Goal: Task Accomplishment & Management: Manage account settings

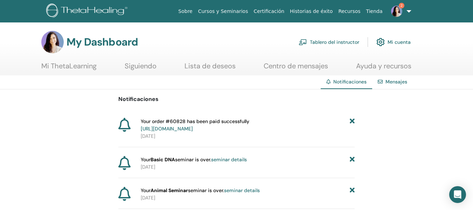
click at [226, 159] on link "seminar details" at bounding box center [229, 159] width 36 height 6
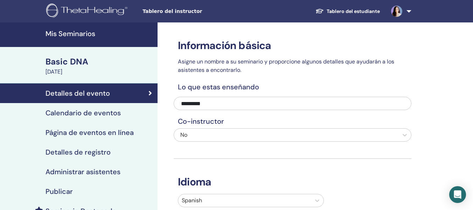
click at [72, 172] on h4 "Administrar asistentes" at bounding box center [83, 171] width 75 height 8
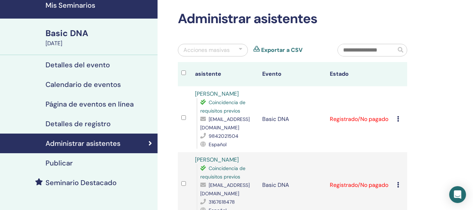
scroll to position [39, 0]
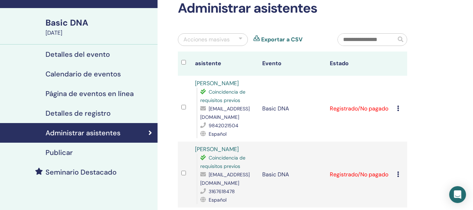
click at [399, 110] on icon at bounding box center [398, 108] width 2 height 6
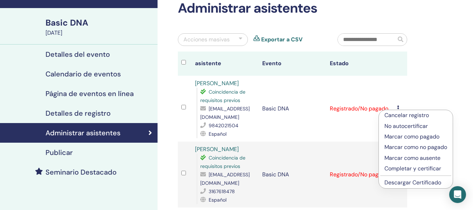
click at [411, 114] on p "Cancelar registro" at bounding box center [416, 115] width 63 height 8
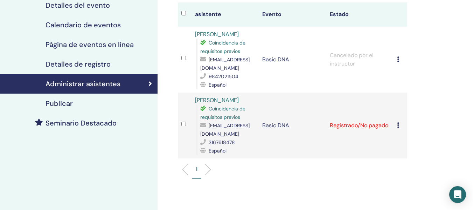
scroll to position [92, 0]
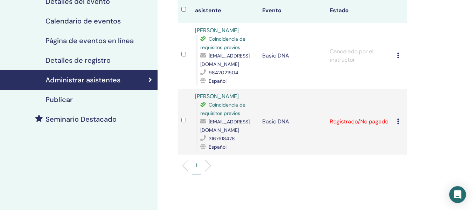
click at [399, 121] on icon at bounding box center [398, 121] width 2 height 6
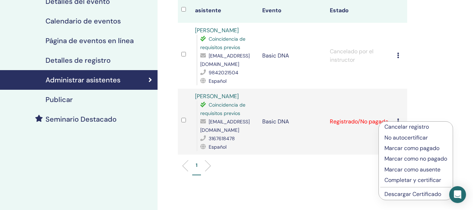
click at [403, 126] on p "Cancelar registro" at bounding box center [416, 127] width 63 height 8
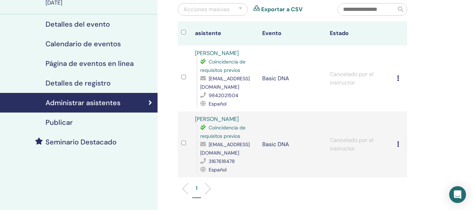
scroll to position [77, 0]
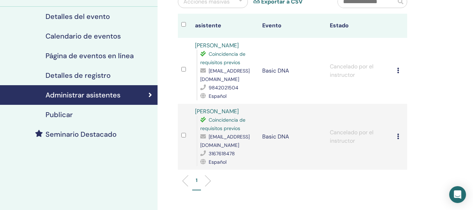
click at [398, 71] on icon at bounding box center [398, 71] width 2 height 6
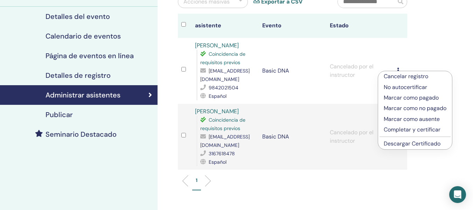
click at [434, 28] on div "Administrar asistentes Acciones masivas Exportar a CSV asistente Evento Estado …" at bounding box center [316, 121] width 316 height 350
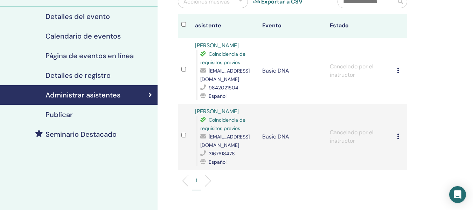
click at [398, 70] on icon at bounding box center [398, 71] width 2 height 6
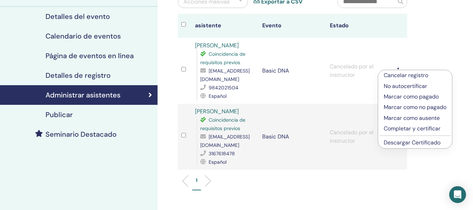
click at [406, 85] on p "No autocertificar" at bounding box center [415, 86] width 63 height 8
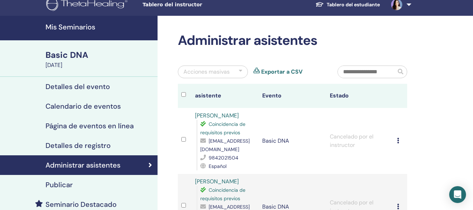
scroll to position [0, 0]
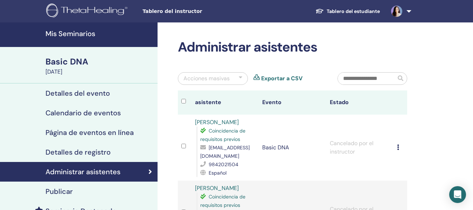
click at [399, 150] on icon at bounding box center [398, 147] width 2 height 6
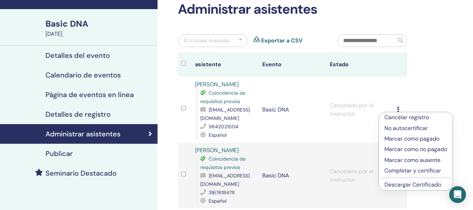
scroll to position [39, 0]
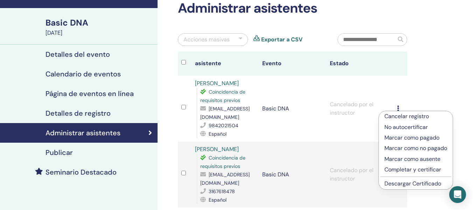
click at [440, 63] on div "Administrar asistentes Acciones masivas Exportar a CSV asistente Evento Estado …" at bounding box center [316, 159] width 316 height 350
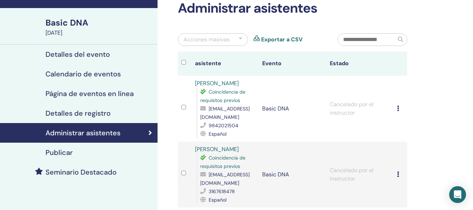
click at [399, 174] on icon at bounding box center [398, 174] width 2 height 6
click at [433, 113] on div "Administrar asistentes Acciones masivas Exportar a CSV asistente Evento Estado …" at bounding box center [316, 159] width 316 height 350
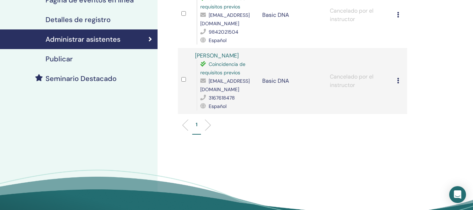
scroll to position [0, 0]
